Goal: Complete application form

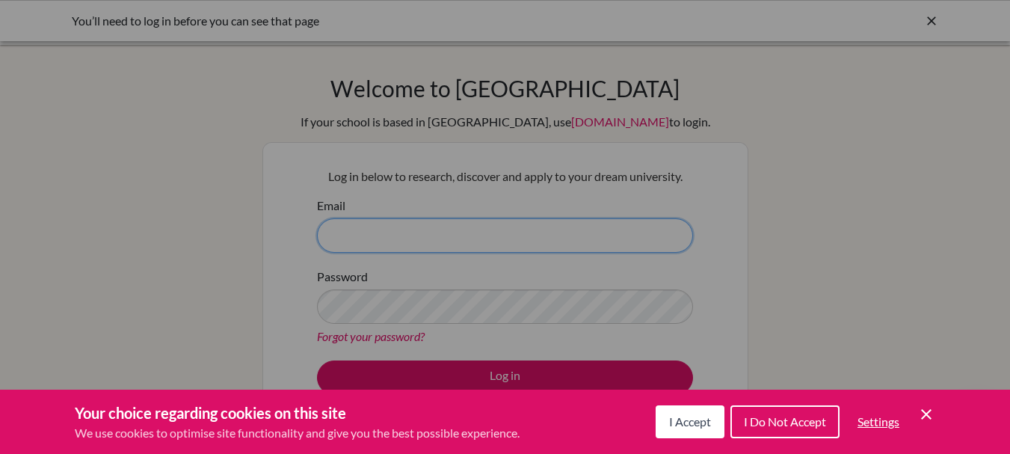
type input "[EMAIL_ADDRESS][DOMAIN_NAME]"
click at [923, 410] on icon "Save and close" at bounding box center [926, 414] width 10 height 10
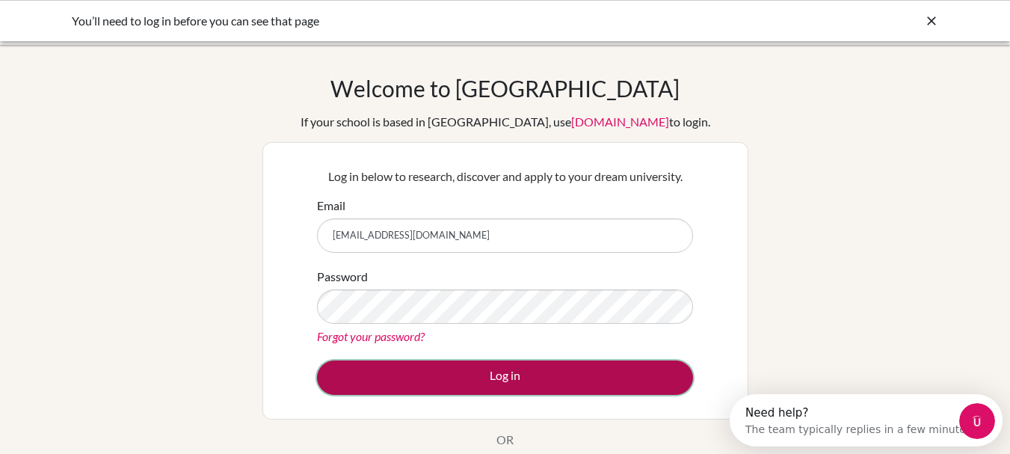
click at [624, 382] on button "Log in" at bounding box center [505, 377] width 376 height 34
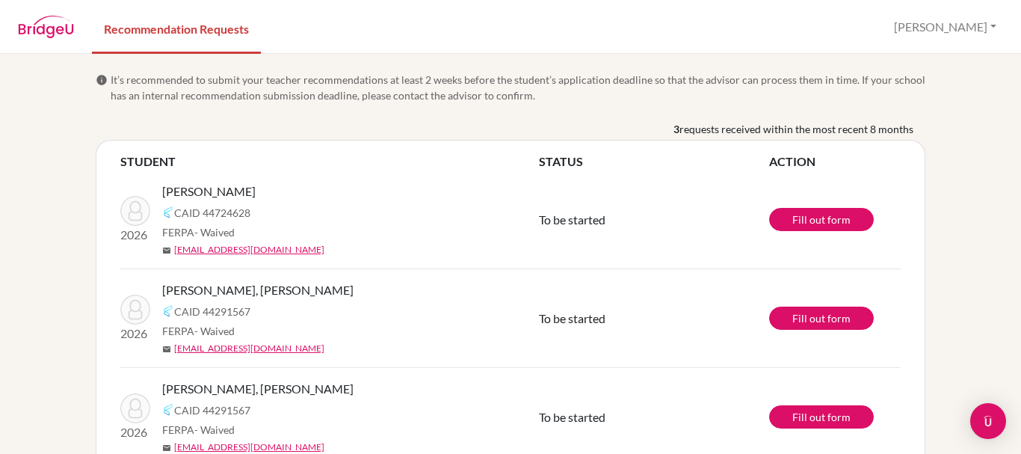
scroll to position [43, 0]
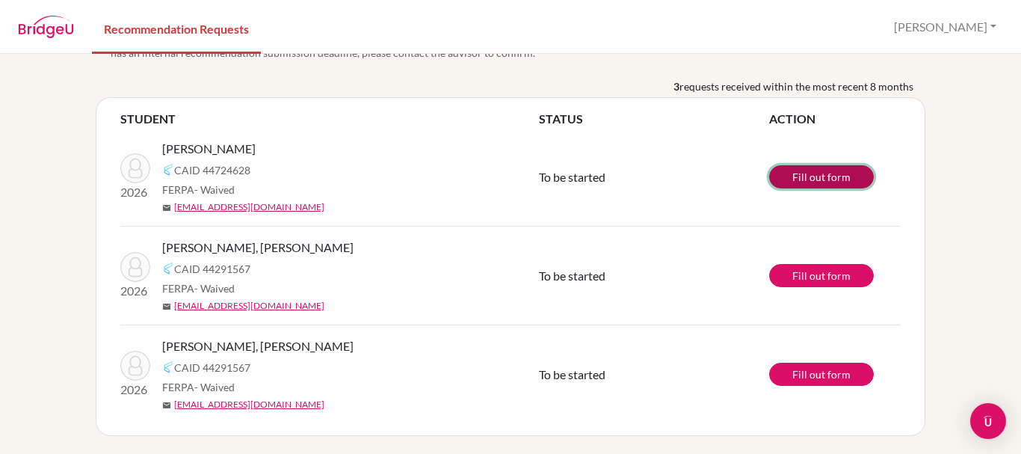
click at [795, 179] on link "Fill out form" at bounding box center [821, 176] width 105 height 23
